Goal: Task Accomplishment & Management: Complete application form

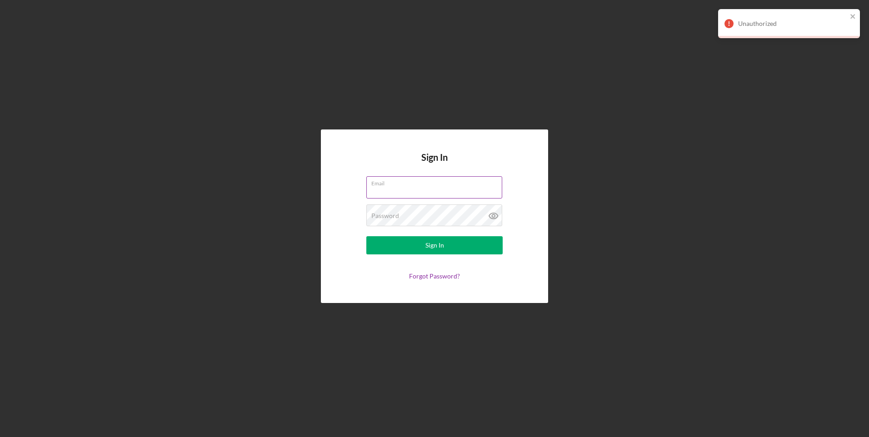
click at [376, 188] on input "Email" at bounding box center [434, 187] width 136 height 22
type input "tammy.braden1128@yahoo.com"
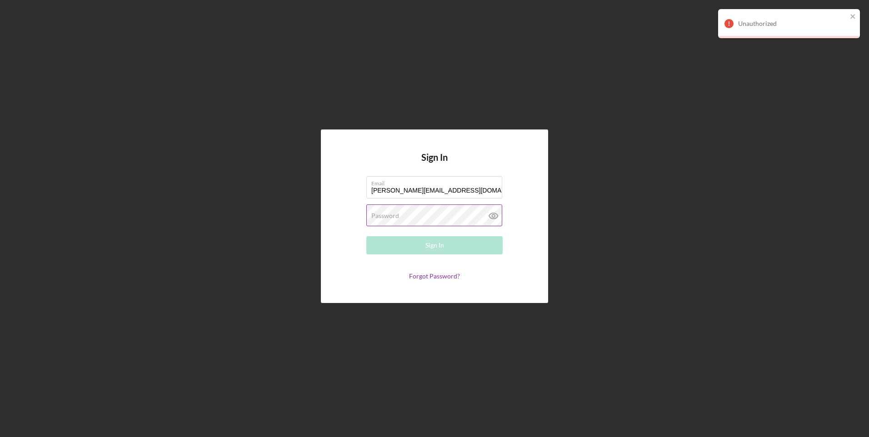
click at [396, 216] on label "Password" at bounding box center [385, 215] width 28 height 7
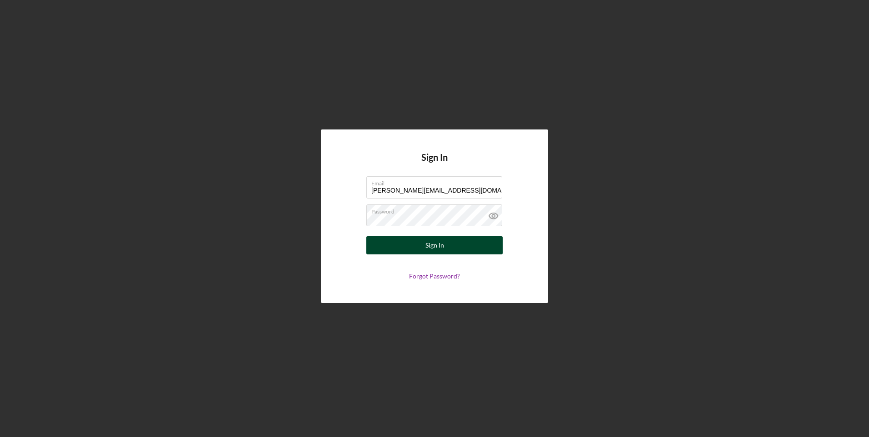
click at [431, 247] on div "Sign In" at bounding box center [435, 245] width 19 height 18
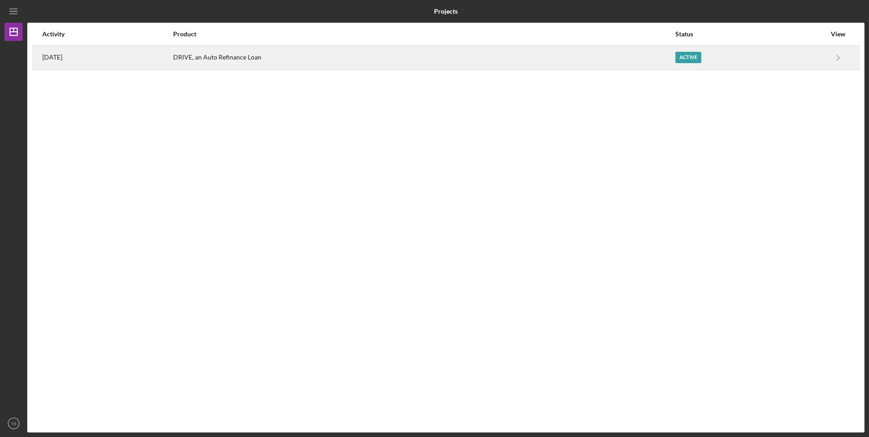
click at [689, 58] on div "Active" at bounding box center [689, 57] width 26 height 11
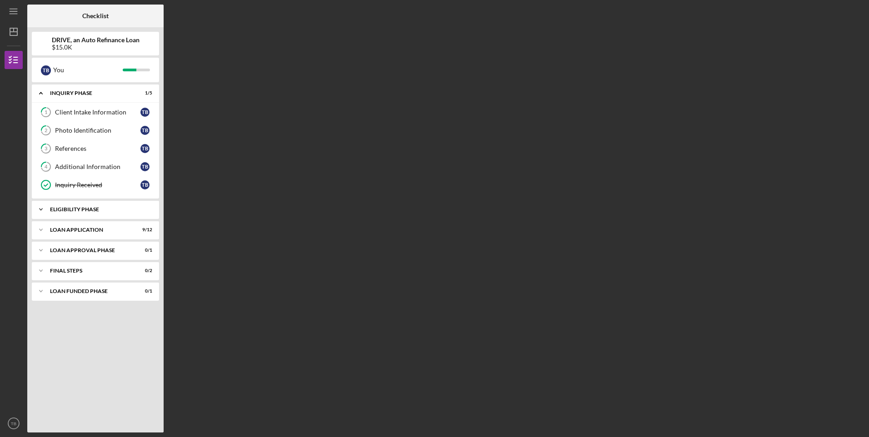
click at [90, 207] on div "Eligibility Phase" at bounding box center [99, 209] width 98 height 5
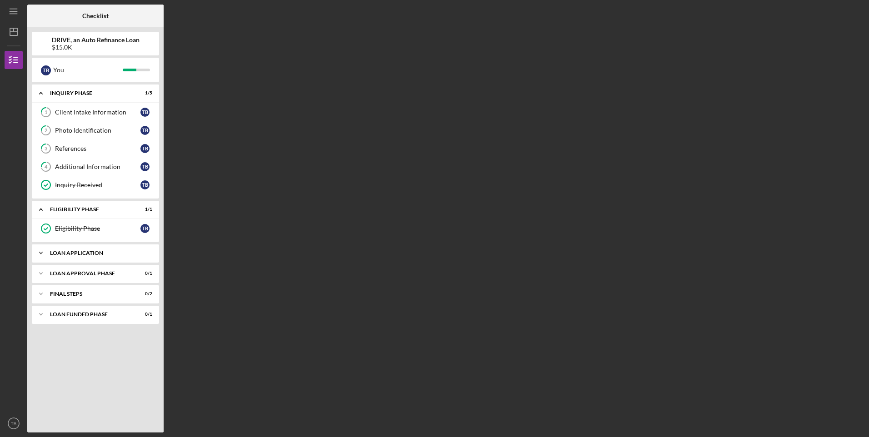
click at [81, 250] on div "Icon/Expander Loan Application 9 / 12" at bounding box center [95, 253] width 127 height 18
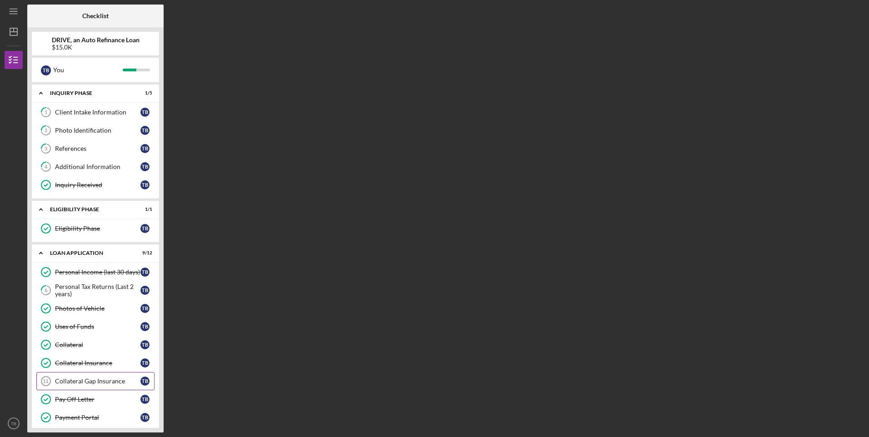
click at [100, 382] on div "Collateral Gap Insurance" at bounding box center [97, 381] width 85 height 7
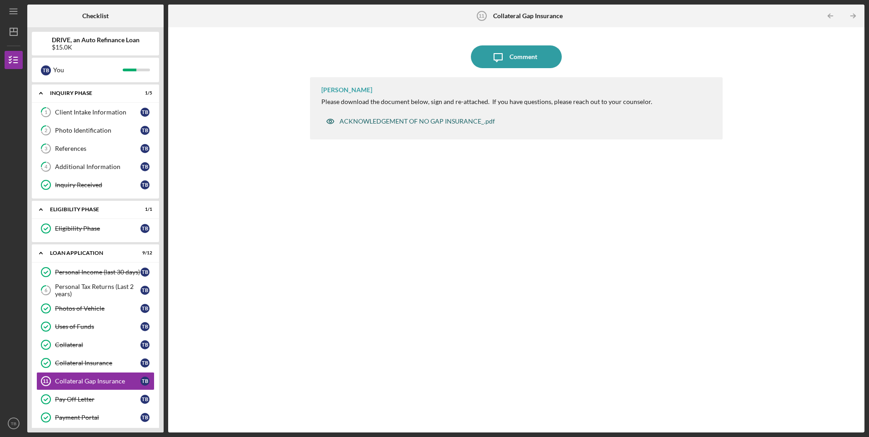
click at [420, 120] on div "ACKNOWLEDGEMENT OF NO GAP INSURANCE_.pdf" at bounding box center [417, 121] width 155 height 7
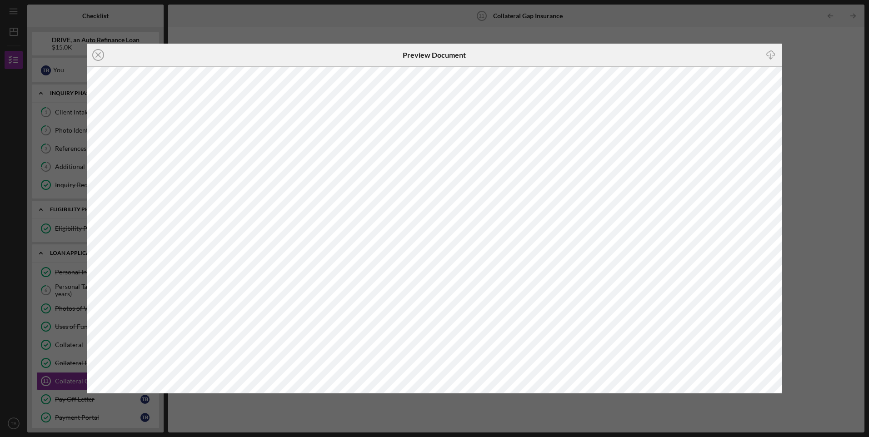
click at [821, 42] on div "Icon/Close Preview Document Icon/Download" at bounding box center [434, 218] width 869 height 437
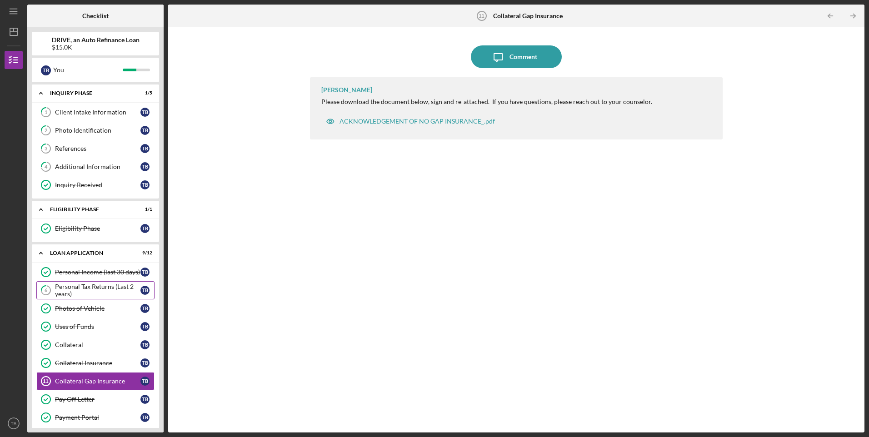
click at [107, 287] on div "Personal Tax Returns (Last 2 years)" at bounding box center [97, 290] width 85 height 15
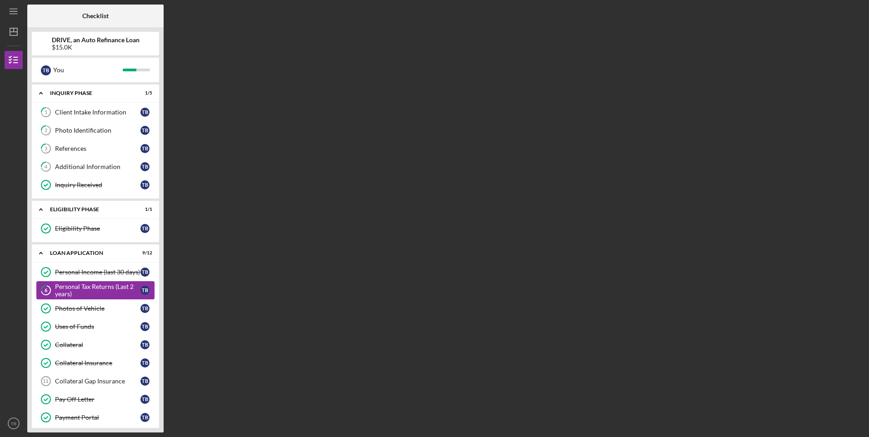
click at [107, 287] on div "Personal Tax Returns (Last 2 years)" at bounding box center [97, 290] width 85 height 15
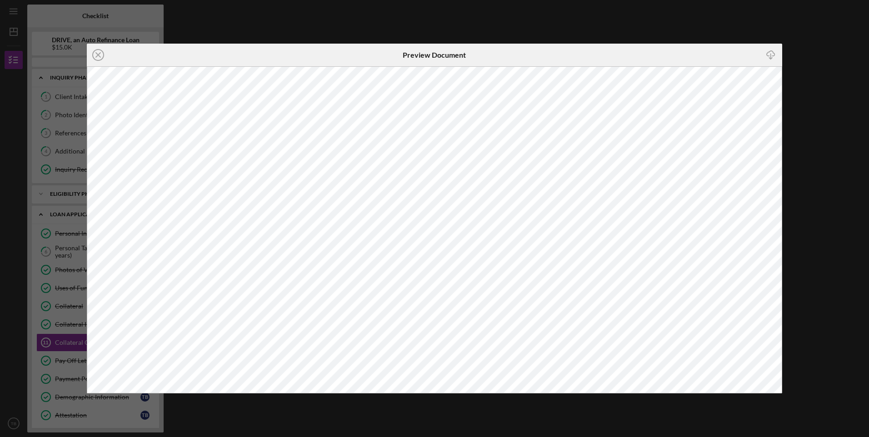
scroll to position [85, 0]
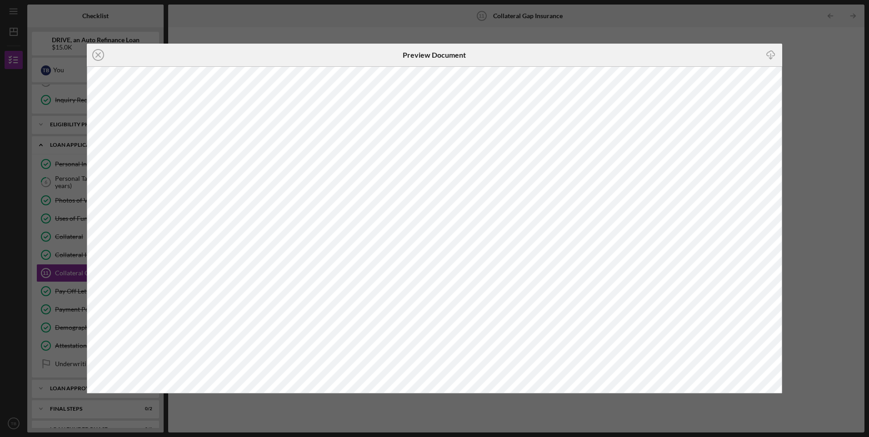
click at [816, 35] on div "Icon/Close Preview Document Icon/Download" at bounding box center [434, 218] width 869 height 437
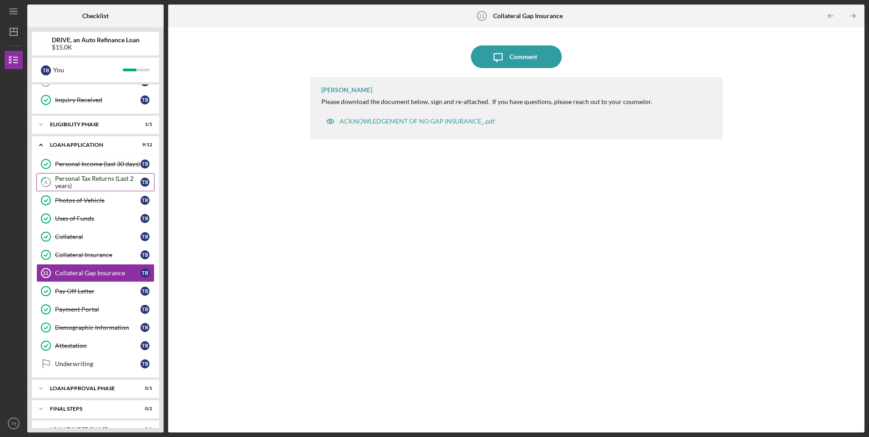
click at [116, 178] on div "Personal Tax Returns (Last 2 years)" at bounding box center [97, 182] width 85 height 15
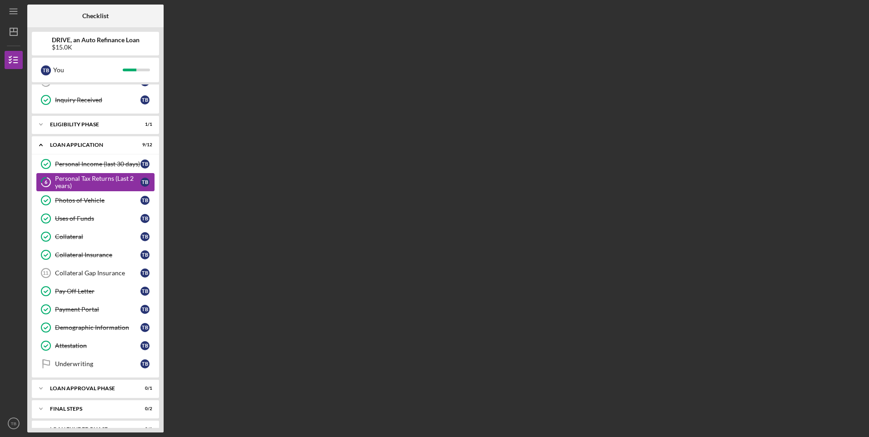
click at [116, 178] on div "Personal Tax Returns (Last 2 years)" at bounding box center [97, 182] width 85 height 15
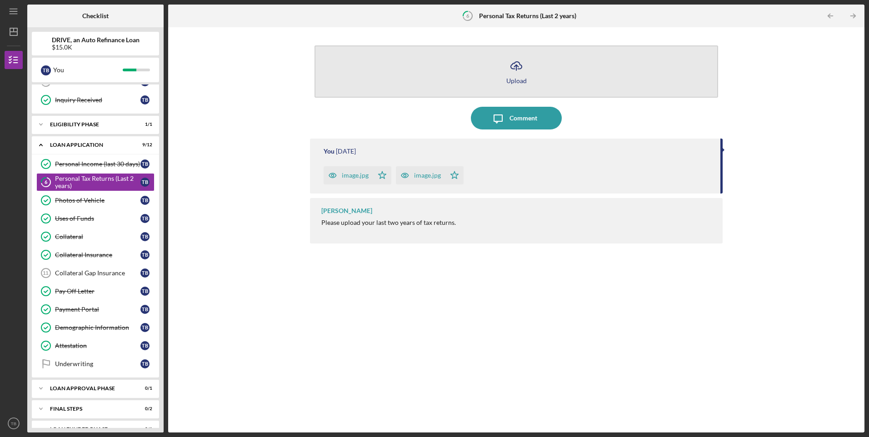
click at [516, 69] on line "button" at bounding box center [516, 67] width 0 height 5
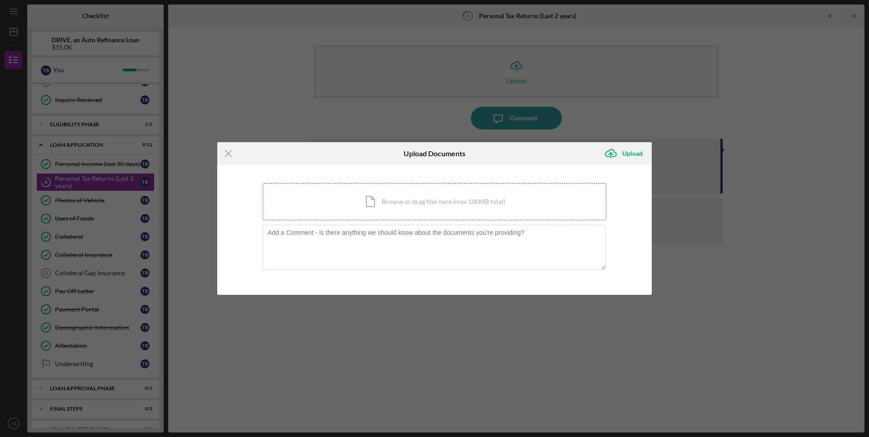
click at [406, 204] on div "Icon/Document Browse or drag files here (max 100MB total) Tap to choose files o…" at bounding box center [435, 201] width 344 height 37
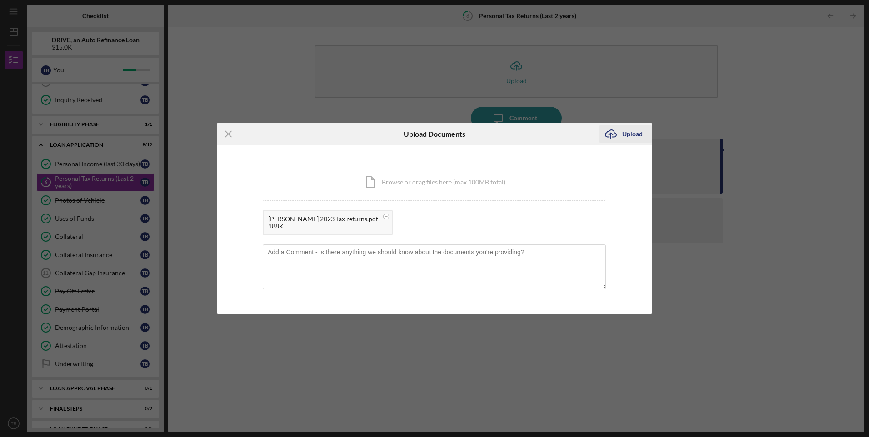
click at [612, 132] on icon "Icon/Upload" at bounding box center [611, 134] width 23 height 23
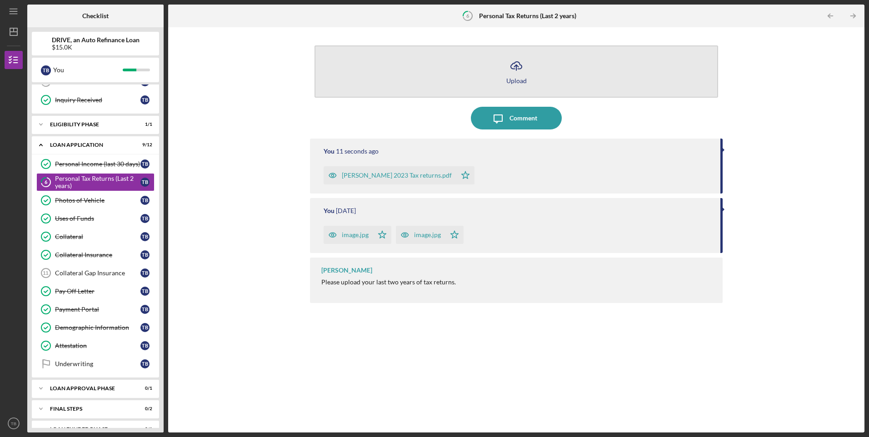
click at [519, 66] on icon "Icon/Upload" at bounding box center [516, 66] width 23 height 23
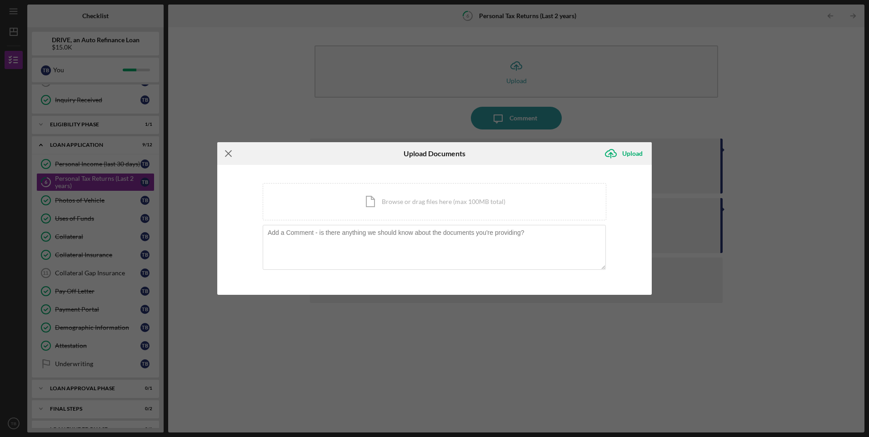
click at [227, 155] on line at bounding box center [229, 154] width 6 height 6
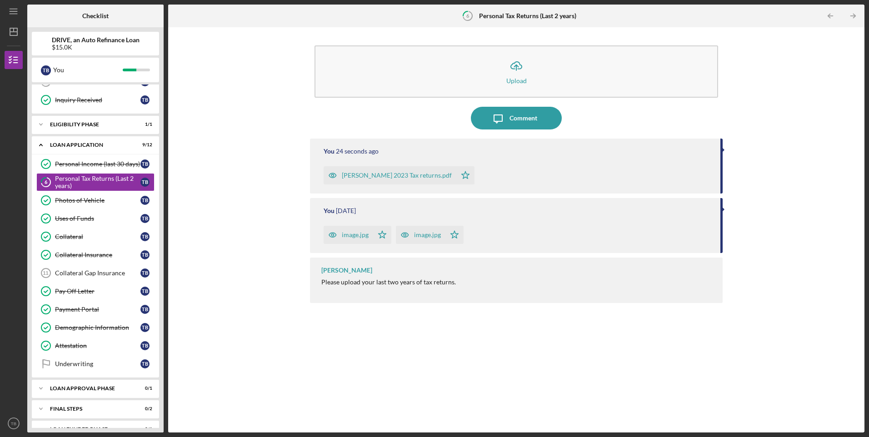
click at [352, 237] on div "image.jpg" at bounding box center [355, 234] width 27 height 7
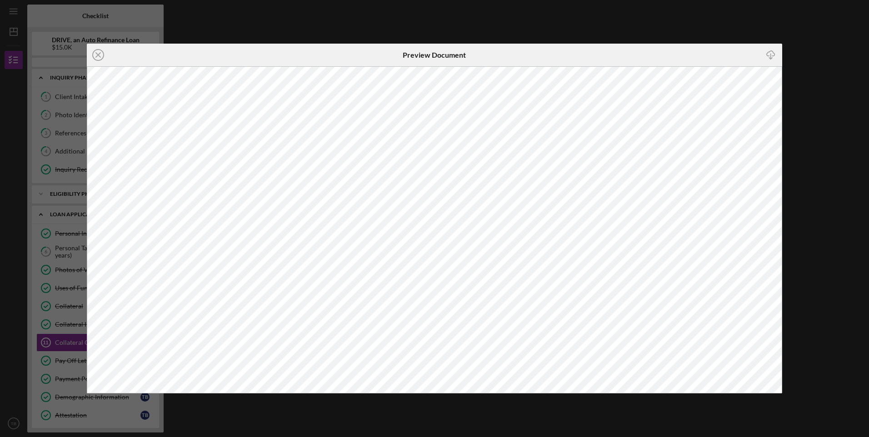
scroll to position [85, 0]
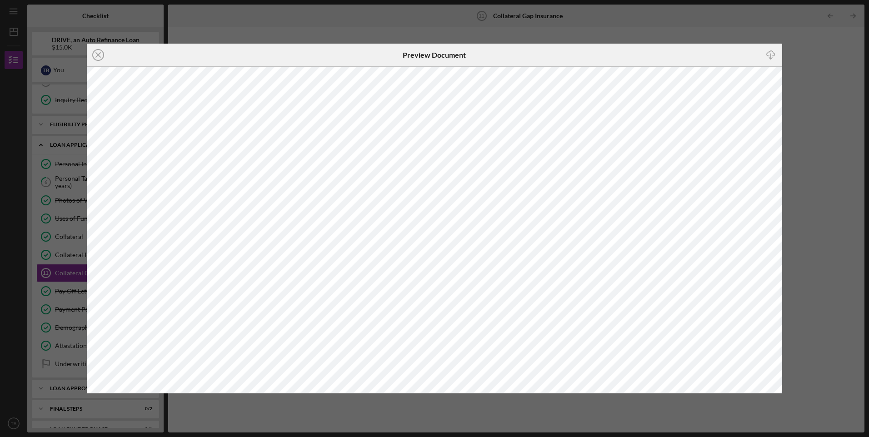
click at [770, 56] on icon "Icon/Download" at bounding box center [771, 55] width 20 height 20
click at [794, 103] on div "Icon/Close Preview Document Icon/Download" at bounding box center [434, 218] width 869 height 437
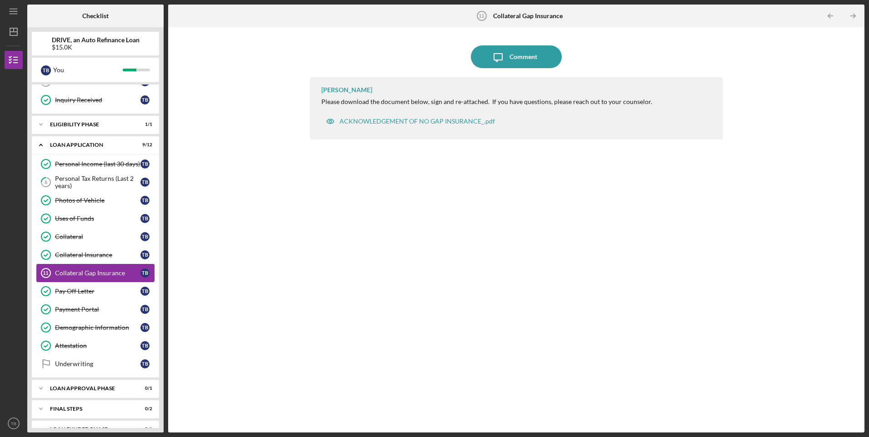
click at [87, 275] on div "Collateral Gap Insurance" at bounding box center [97, 273] width 85 height 7
